Goal: Navigation & Orientation: Understand site structure

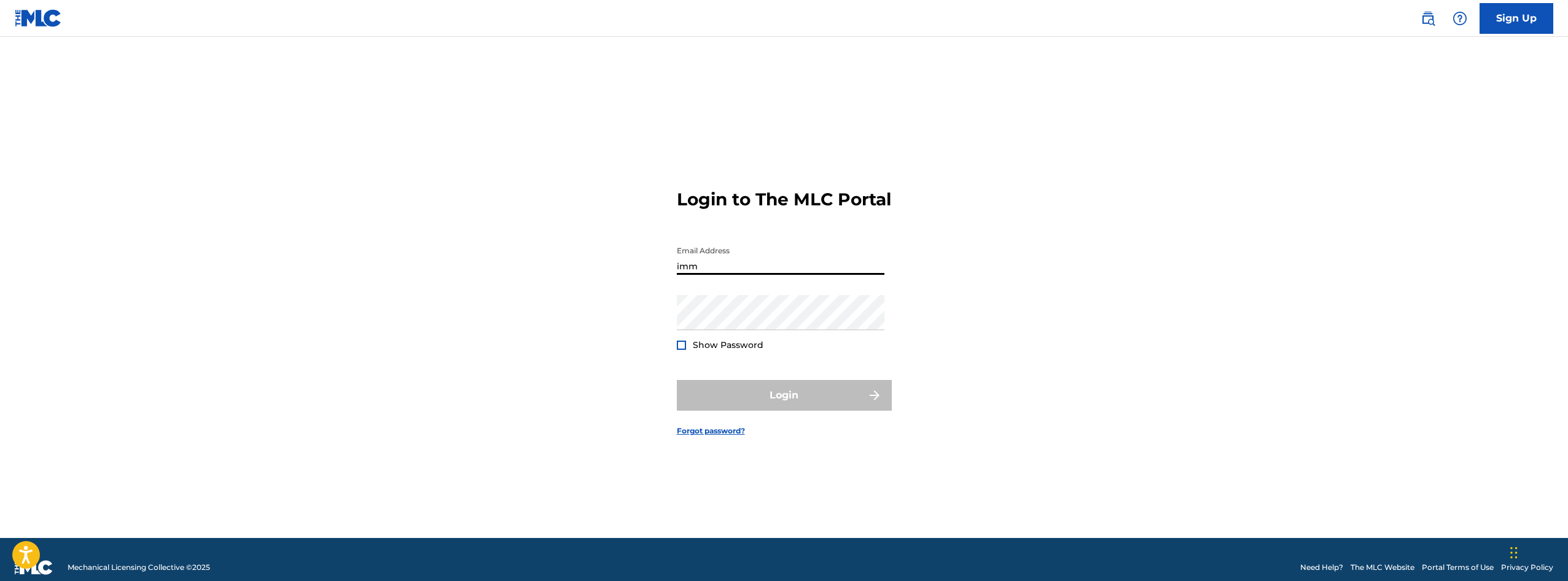
type input "[EMAIL_ADDRESS][DOMAIN_NAME]"
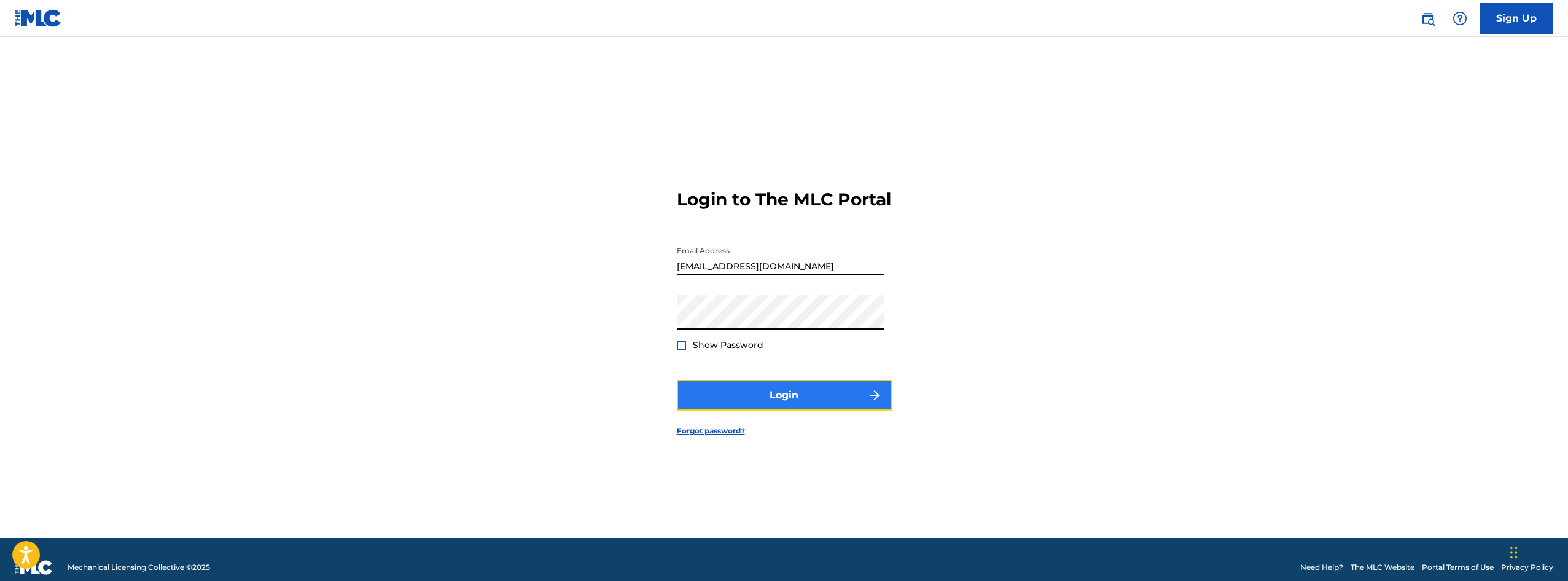
click at [790, 408] on button "Login" at bounding box center [784, 395] width 215 height 31
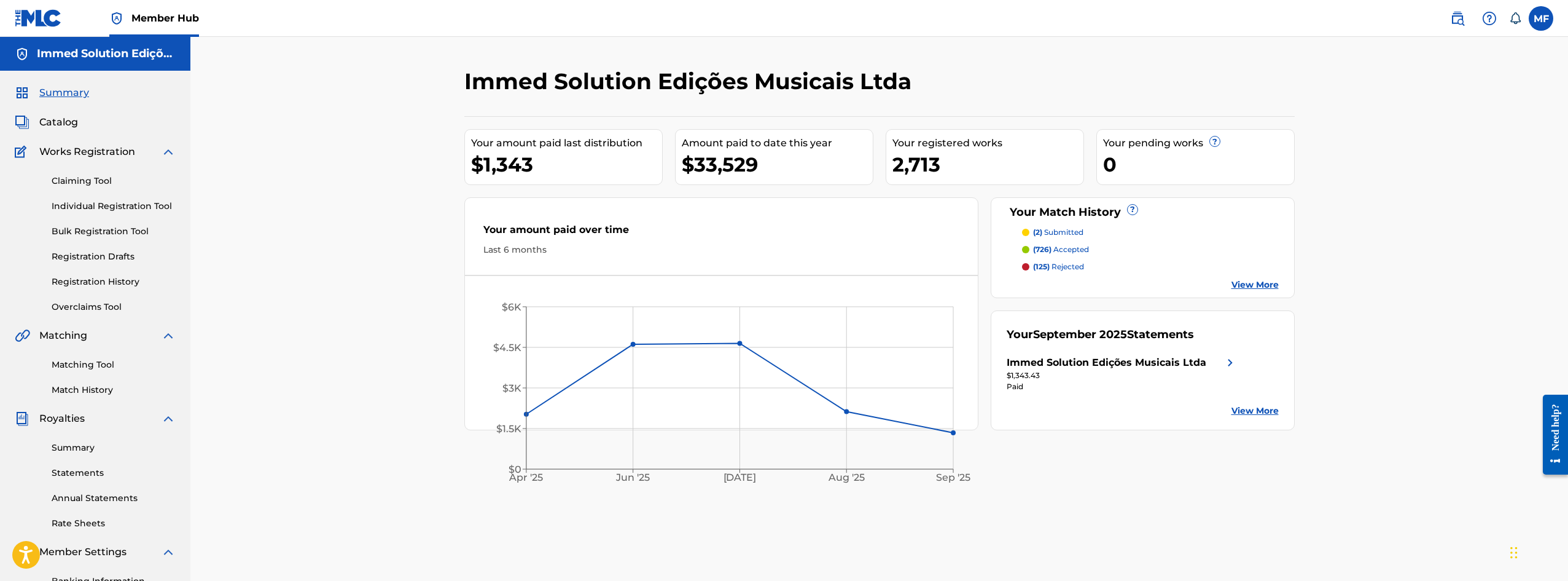
click at [71, 240] on div "Claiming Tool Individual Registration Tool Bulk Registration Tool Registration …" at bounding box center [94, 236] width 161 height 154
click at [98, 230] on link "Bulk Registration Tool" at bounding box center [114, 232] width 124 height 13
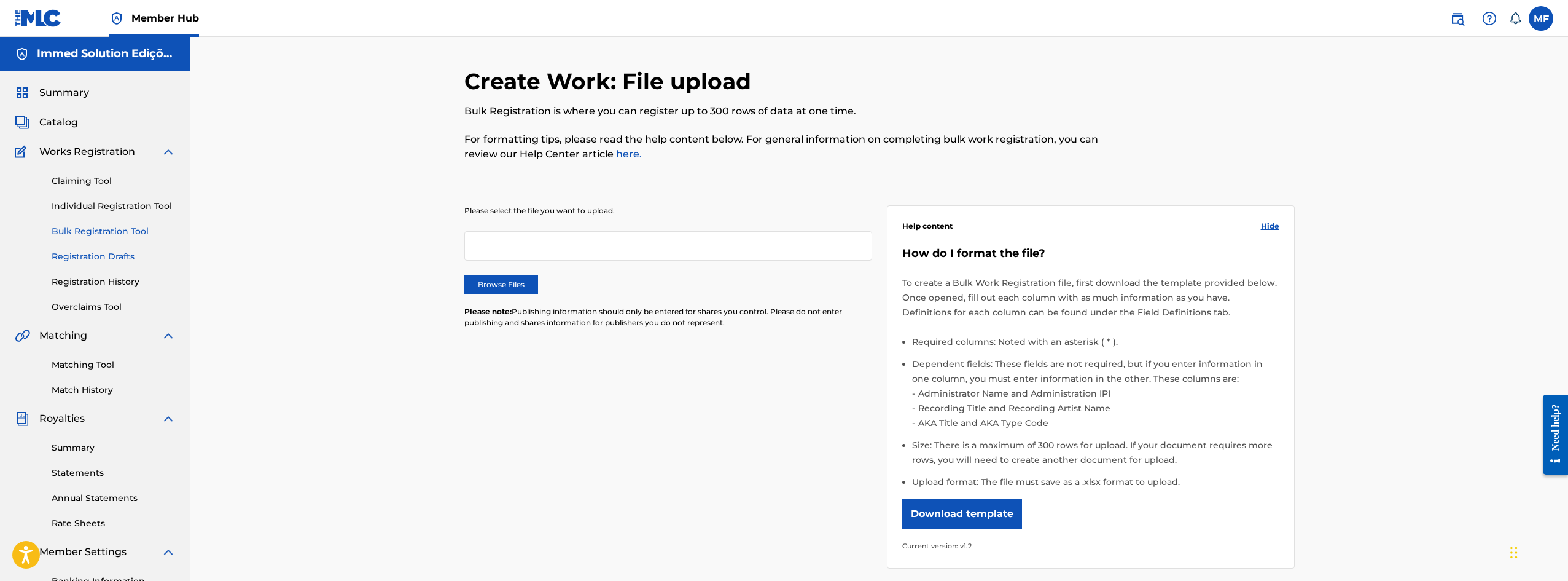
click at [109, 257] on link "Registration Drafts" at bounding box center [114, 257] width 124 height 13
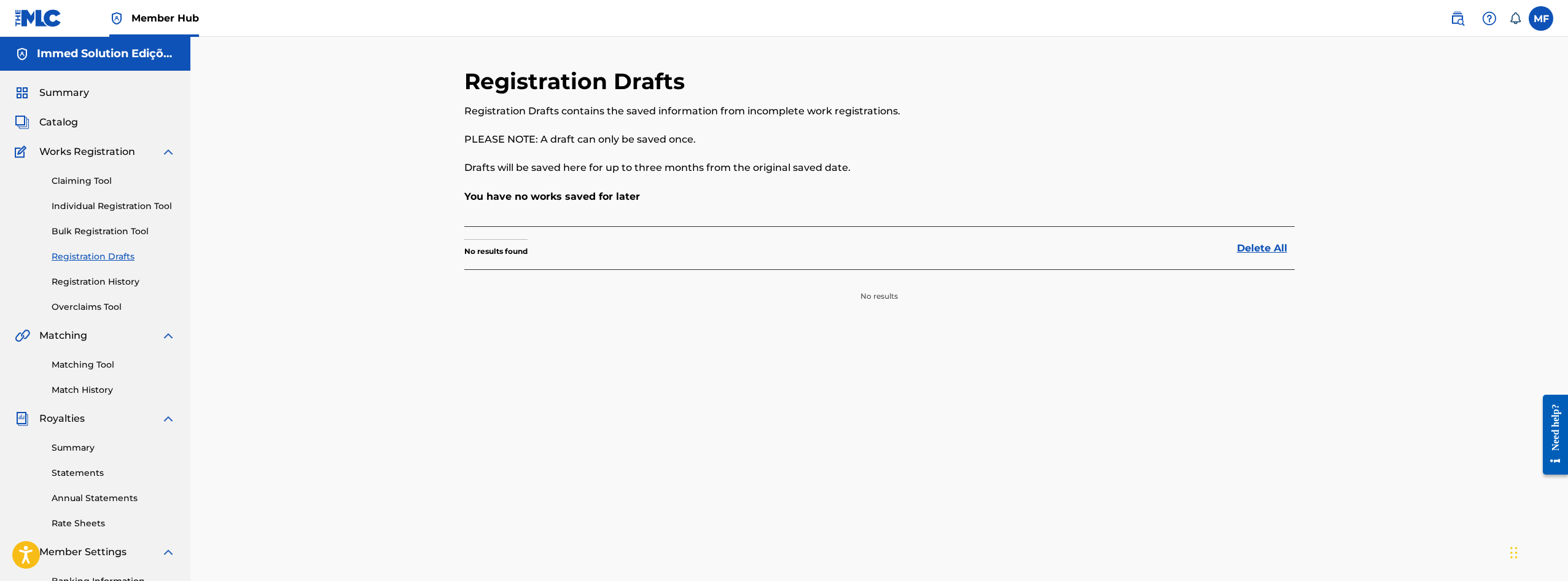
click at [119, 290] on div "Claiming Tool Individual Registration Tool Bulk Registration Tool Registration …" at bounding box center [94, 236] width 161 height 154
click at [123, 285] on link "Registration History" at bounding box center [114, 282] width 124 height 13
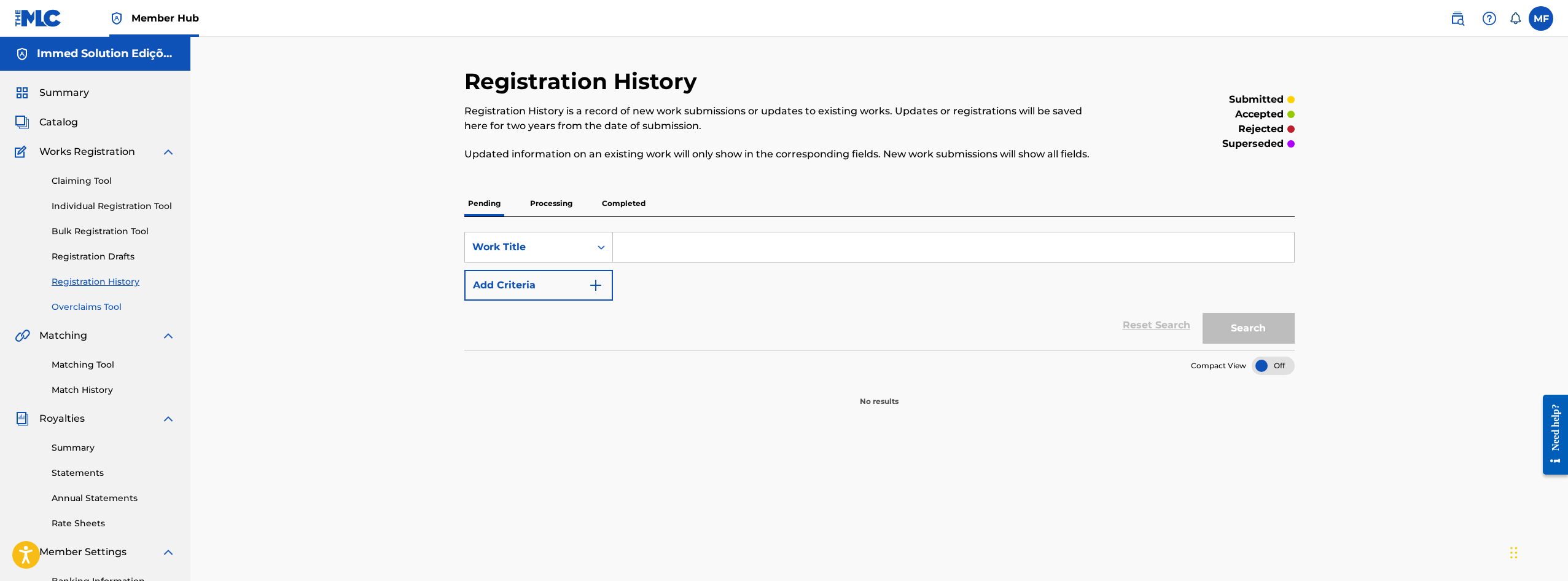
click at [117, 306] on link "Overclaims Tool" at bounding box center [114, 307] width 124 height 13
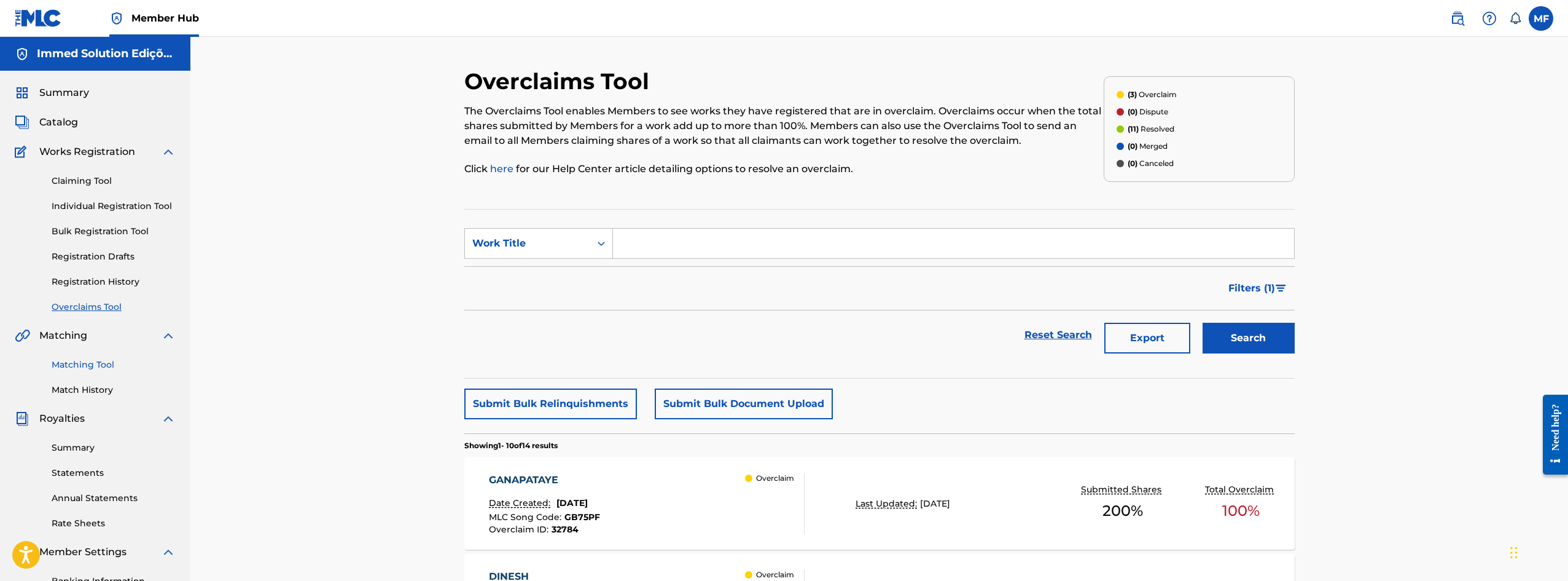
click at [104, 364] on link "Matching Tool" at bounding box center [114, 365] width 124 height 13
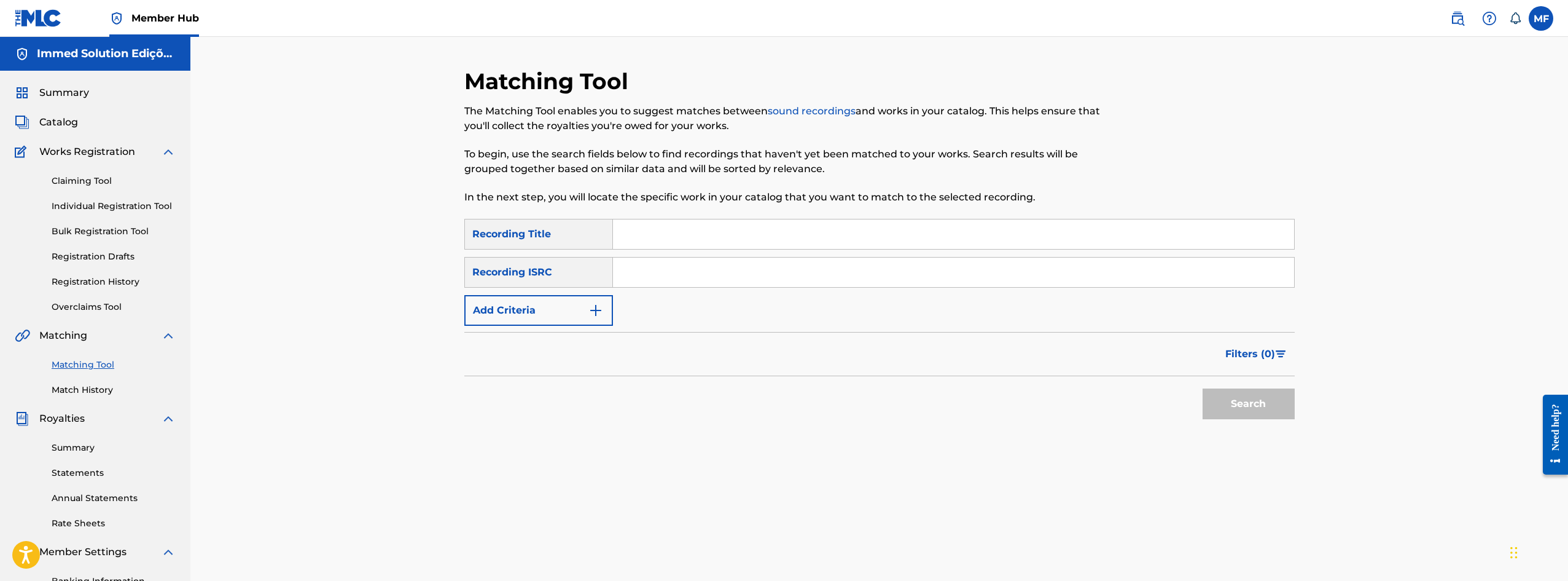
click at [114, 199] on div "Claiming Tool Individual Registration Tool Bulk Registration Tool Registration …" at bounding box center [94, 236] width 161 height 154
click at [114, 199] on link "Individual Registration Tool" at bounding box center [114, 206] width 124 height 13
